Goal: Task Accomplishment & Management: Use online tool/utility

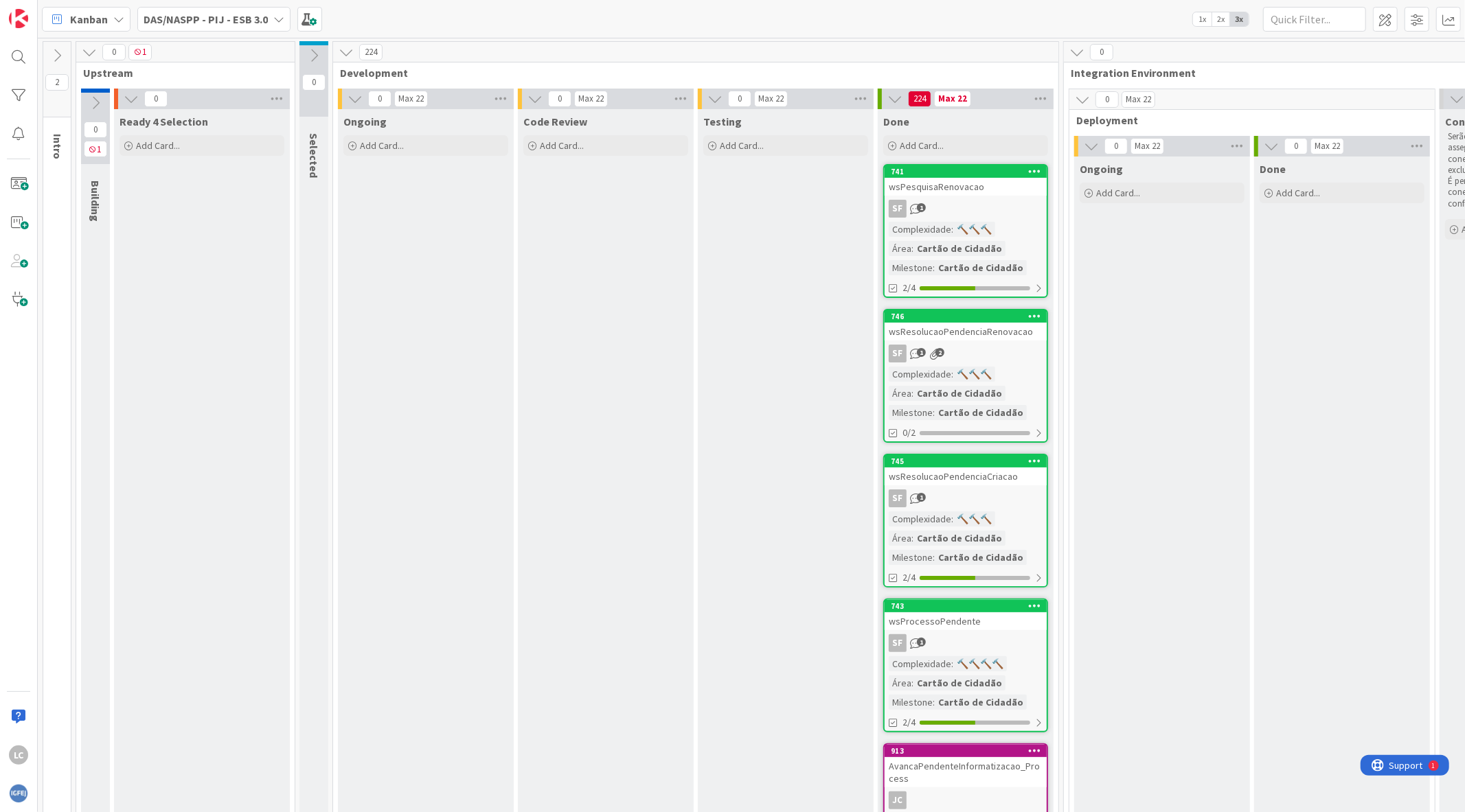
click at [250, 16] on b "DAS/NASPP - PIJ - ESB 3.0" at bounding box center [205, 19] width 124 height 13
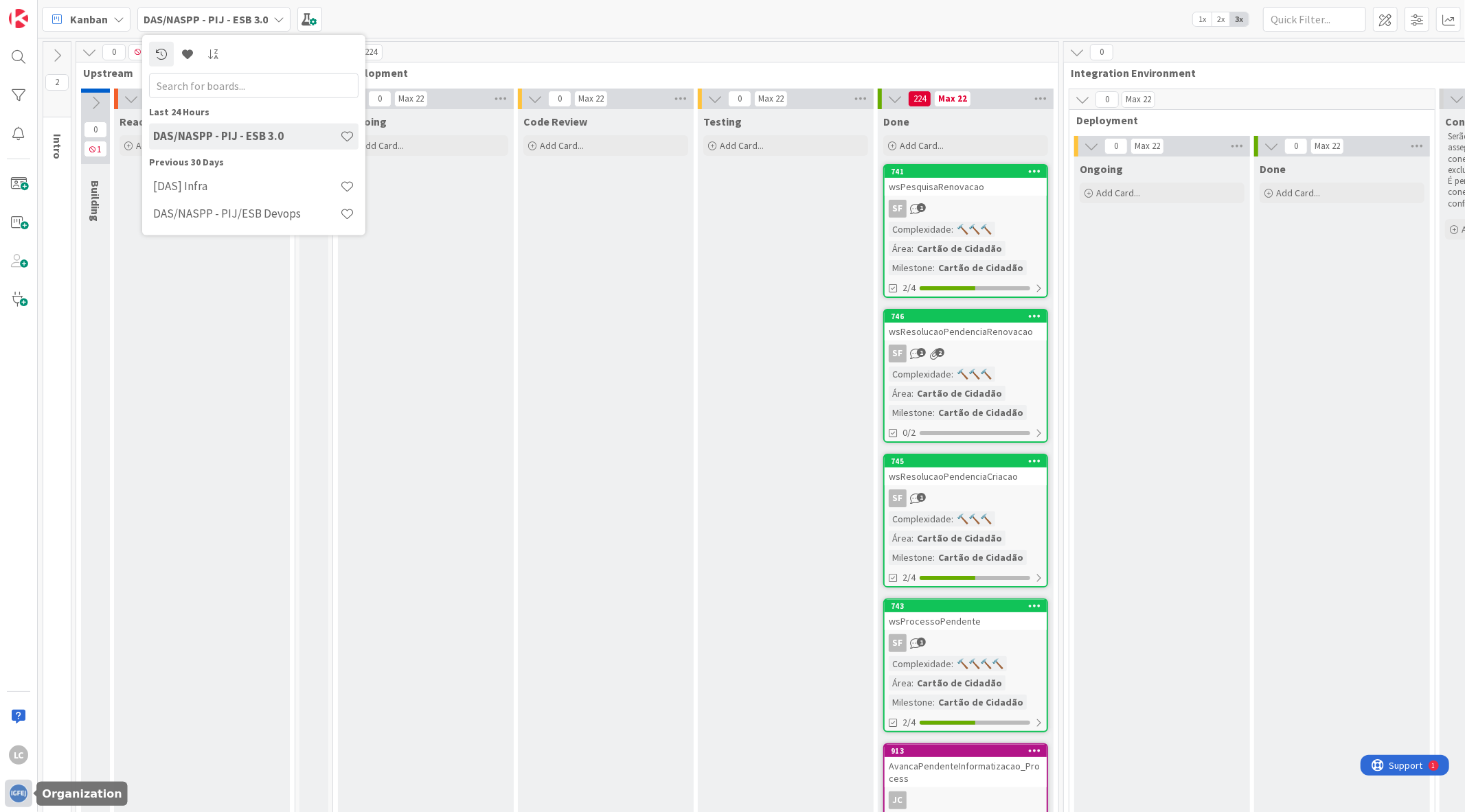
click at [11, 788] on img at bounding box center [18, 794] width 19 height 19
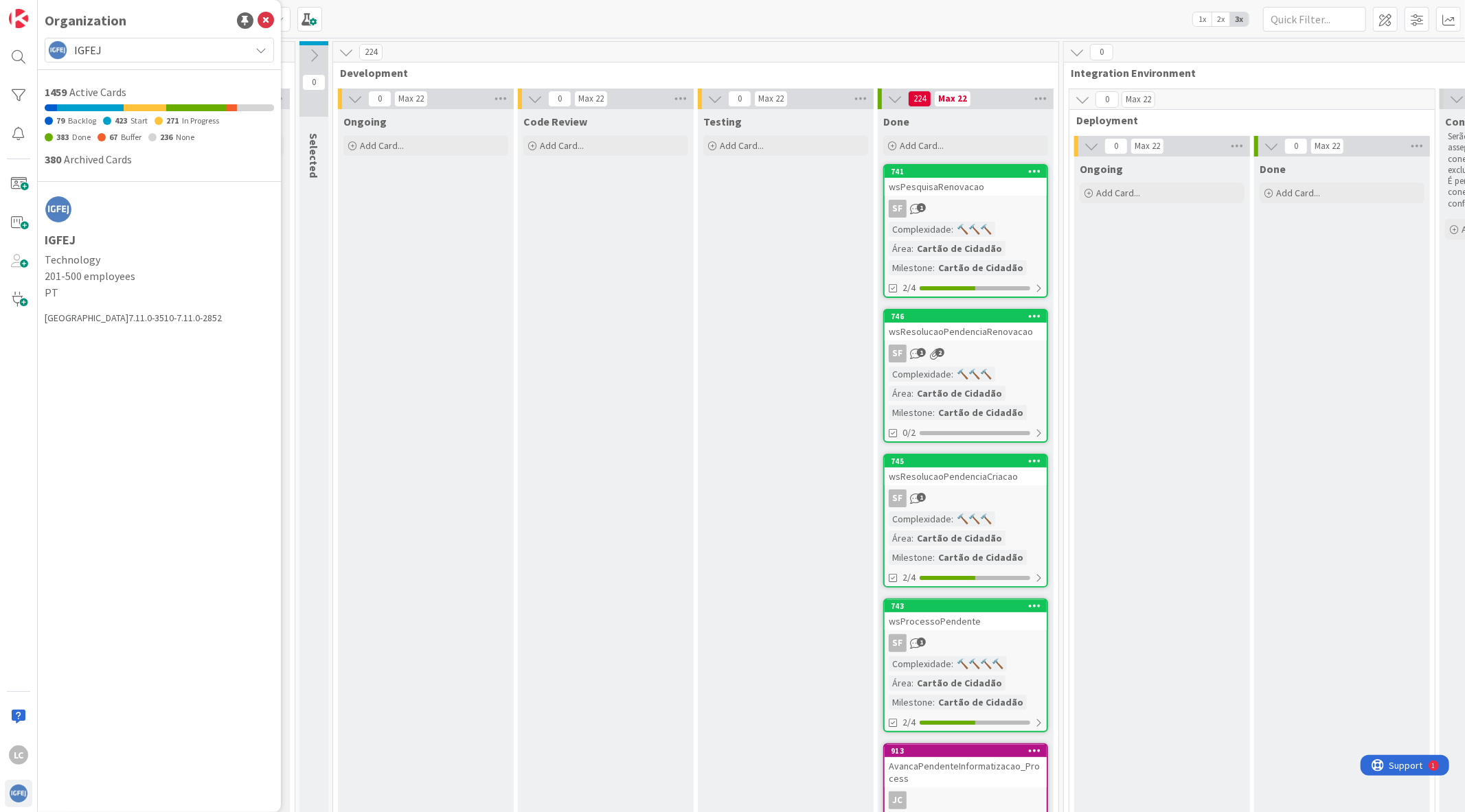
click at [177, 51] on span "IGFEJ" at bounding box center [159, 50] width 169 height 19
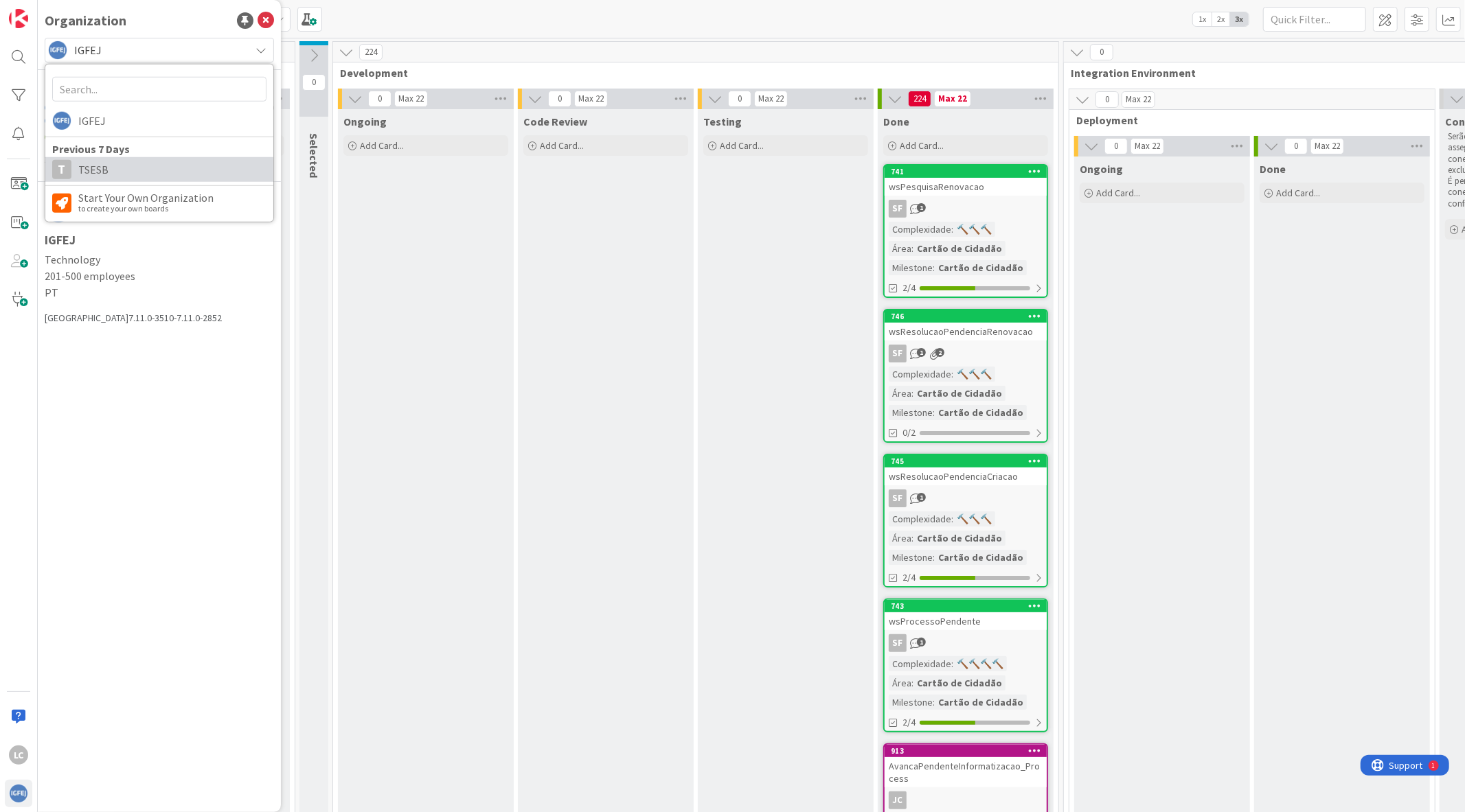
click at [142, 180] on span "TSESB" at bounding box center [172, 169] width 188 height 20
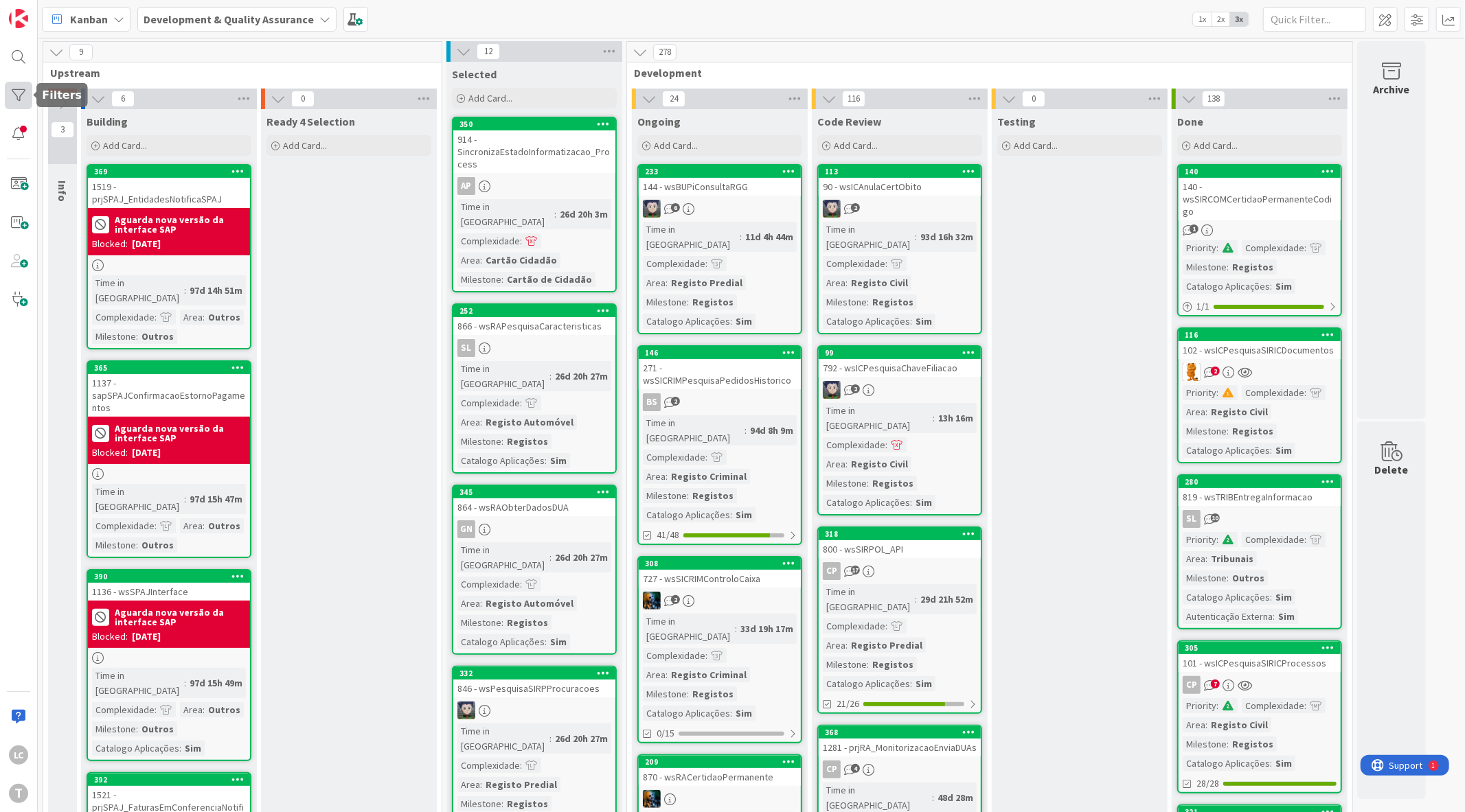
click at [8, 91] on div at bounding box center [18, 95] width 28 height 28
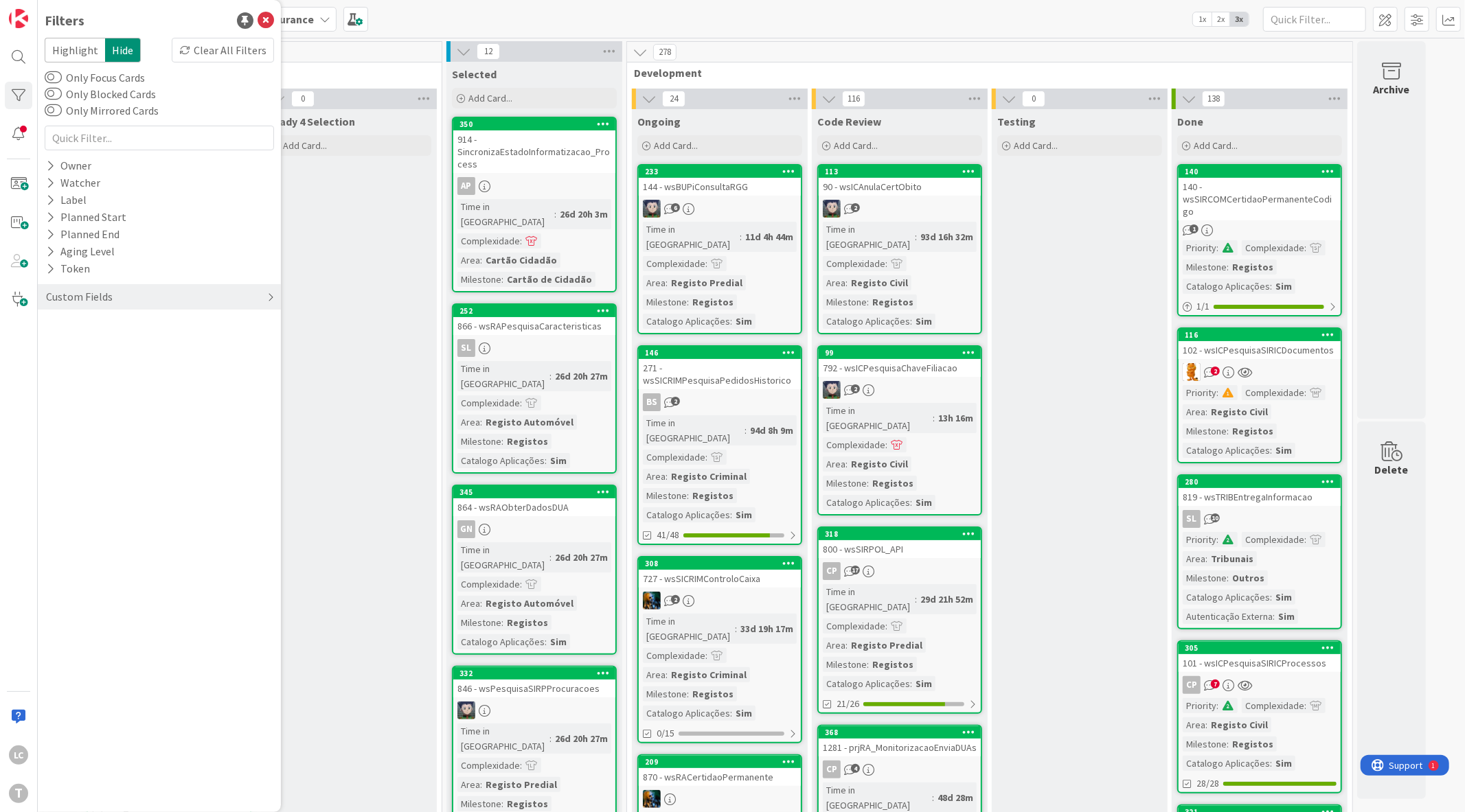
click at [97, 304] on div "Custom Fields" at bounding box center [79, 297] width 69 height 17
click at [100, 325] on div "Priority" at bounding box center [159, 325] width 243 height 17
click at [107, 351] on span "Critical" at bounding box center [89, 346] width 51 height 18
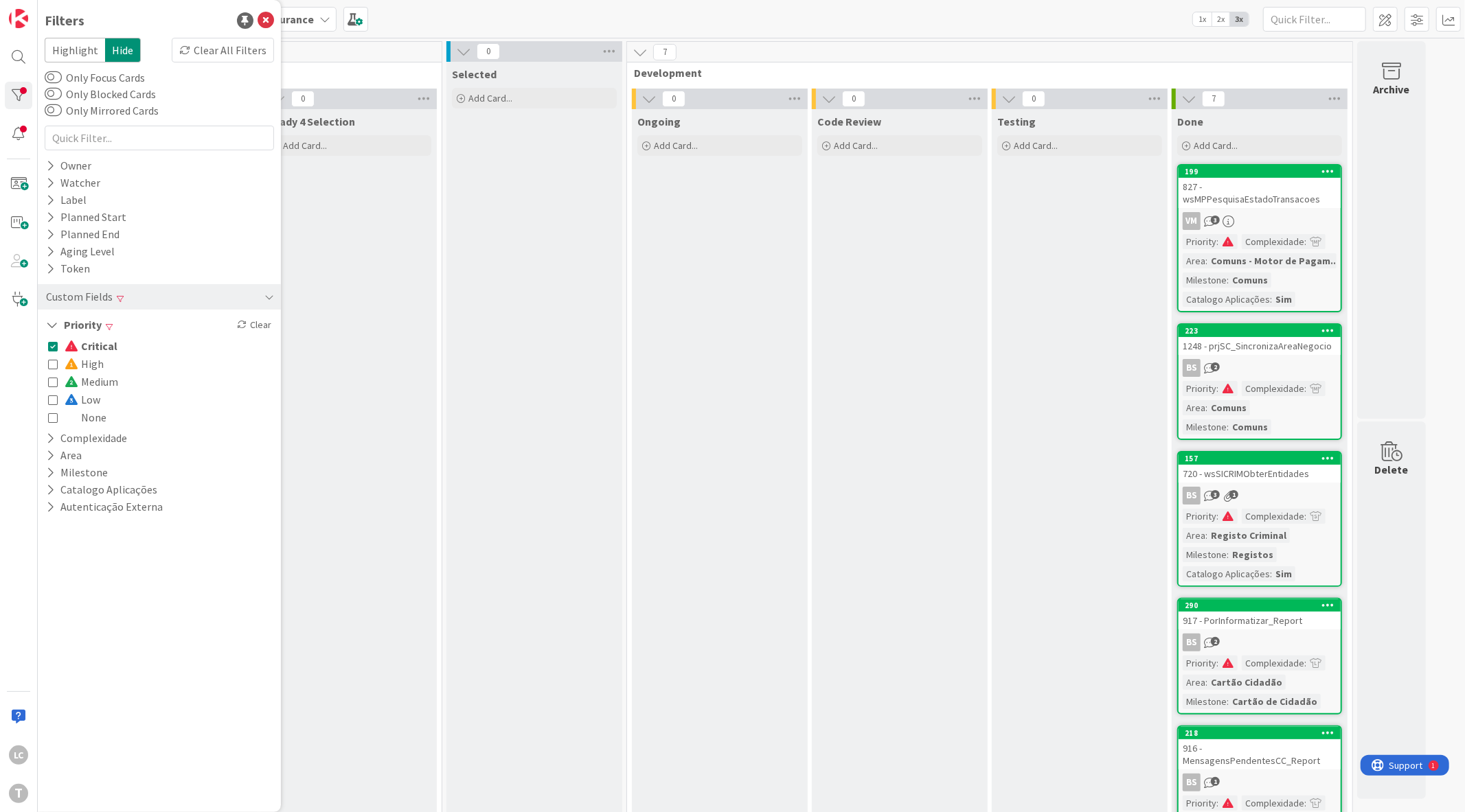
click at [107, 353] on span "Critical" at bounding box center [90, 346] width 53 height 18
